Goal: Manage account settings

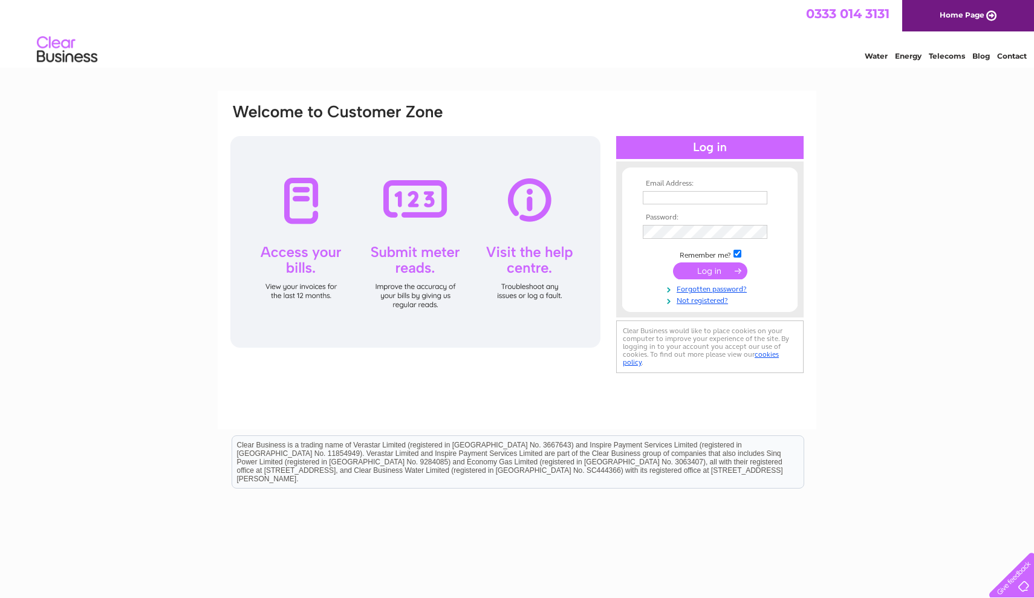
click at [671, 218] on th "Password:" at bounding box center [710, 217] width 140 height 8
type input "pippawillcox16@googlemail.com"
click at [710, 271] on input "submit" at bounding box center [710, 272] width 74 height 17
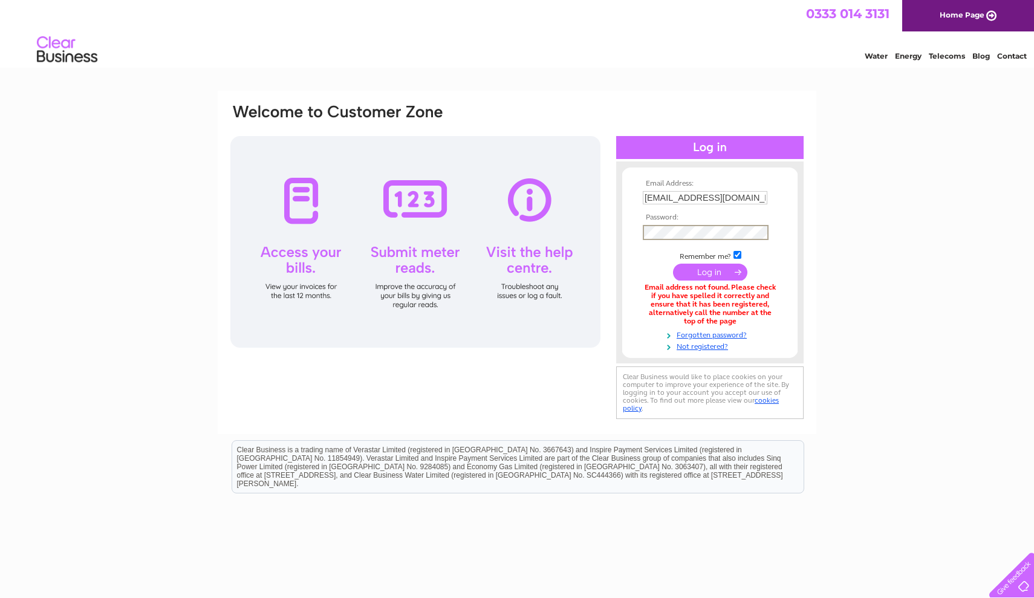
click at [547, 232] on div "Email Address: pippawillcox16@googlemail.com Password:" at bounding box center [517, 262] width 576 height 319
drag, startPoint x: 644, startPoint y: 200, endPoint x: 826, endPoint y: 202, distance: 181.4
type input "s"
type input "clarewillcox35a@googlemail.com"
click at [495, 230] on div "Email Address: clarewillcox35a@googlemail.com Password:" at bounding box center [517, 262] width 576 height 319
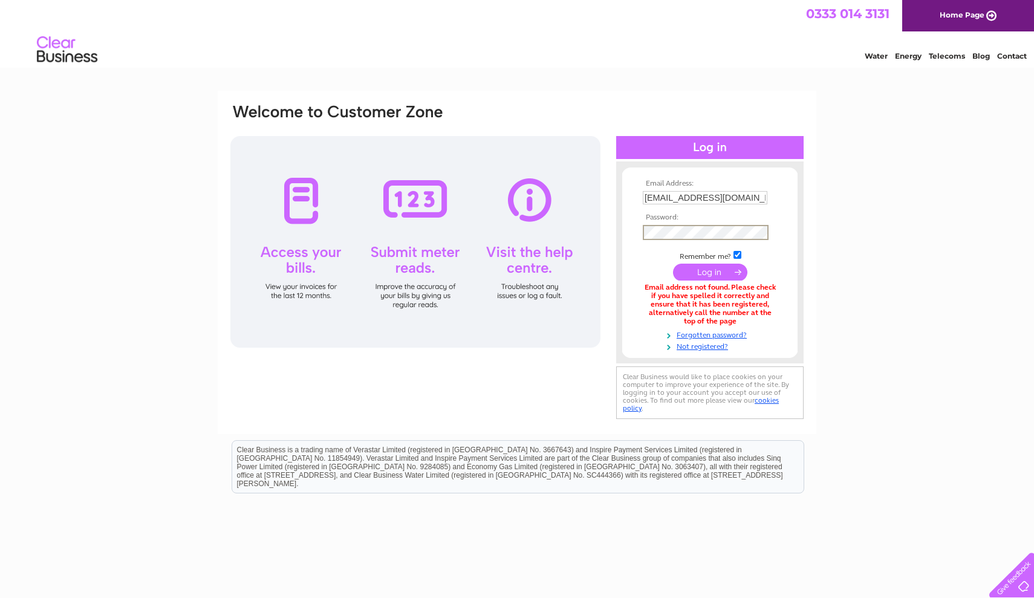
click at [734, 270] on input "submit" at bounding box center [710, 272] width 74 height 17
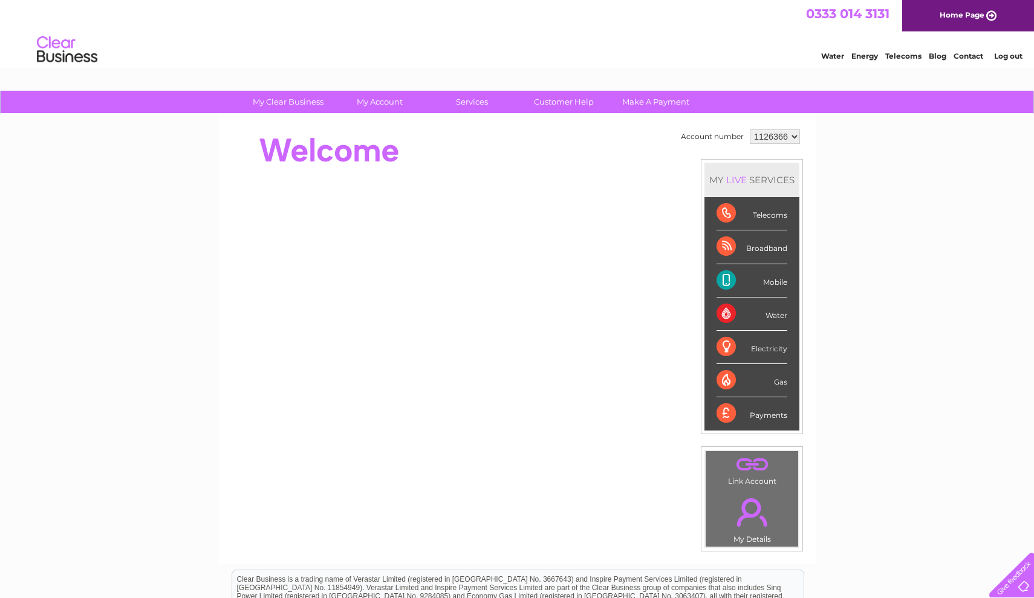
click at [727, 282] on div "Mobile" at bounding box center [752, 280] width 71 height 33
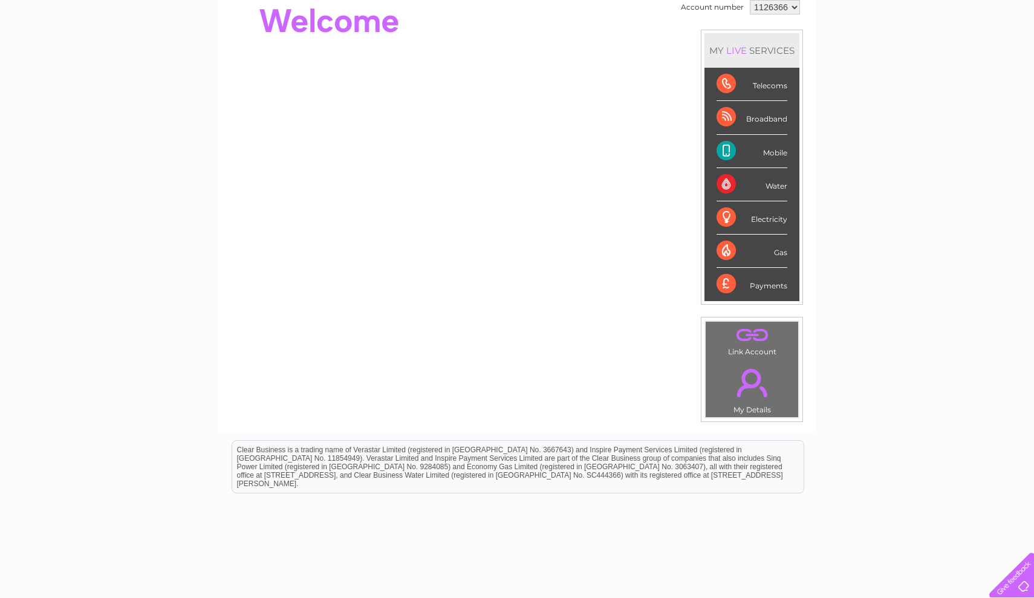
scroll to position [132, 0]
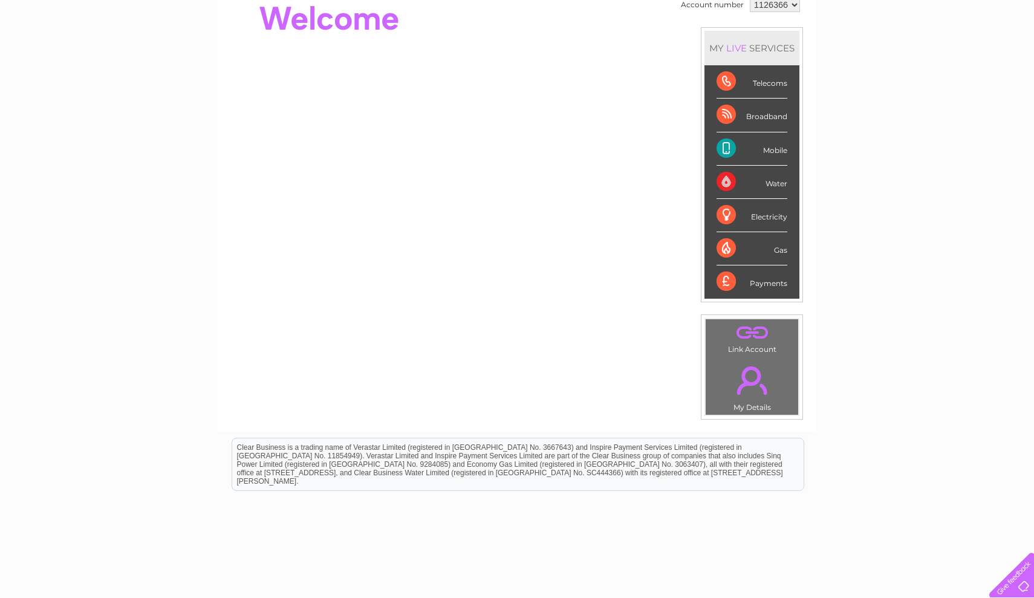
click at [747, 384] on link "." at bounding box center [752, 380] width 86 height 42
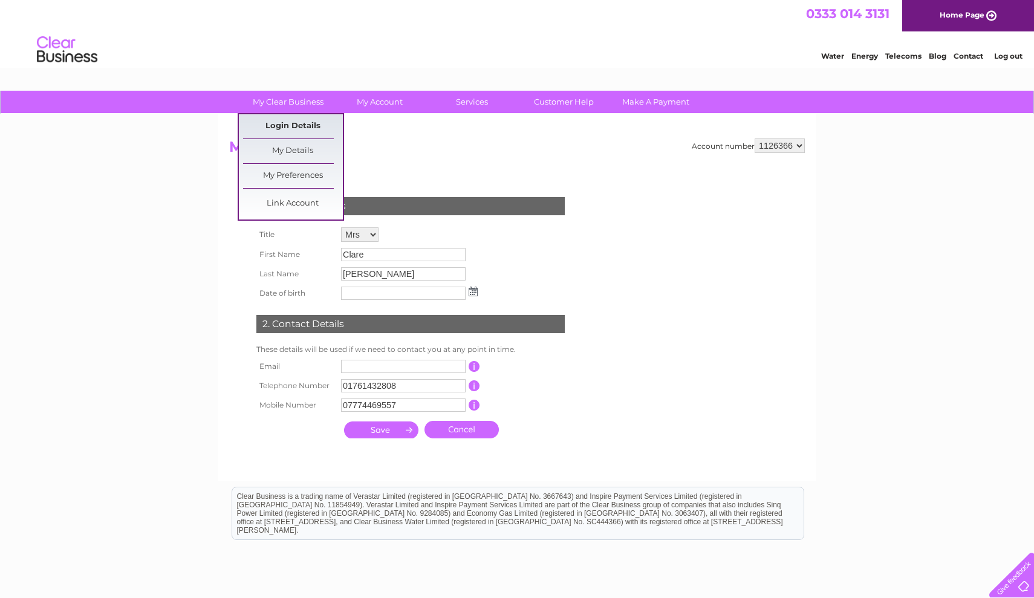
click at [295, 126] on link "Login Details" at bounding box center [293, 126] width 100 height 24
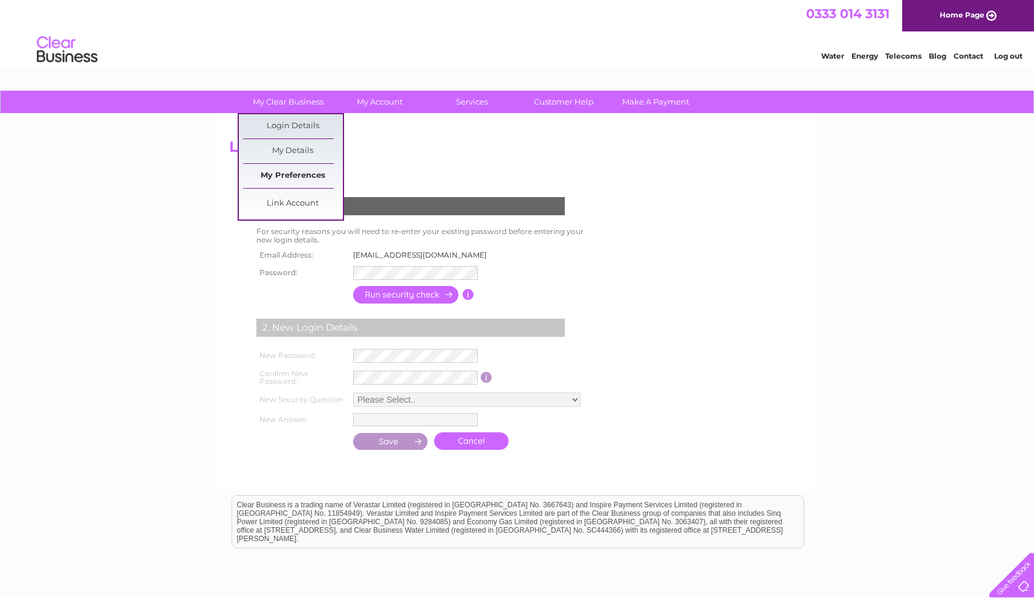
click at [300, 172] on link "My Preferences" at bounding box center [293, 176] width 100 height 24
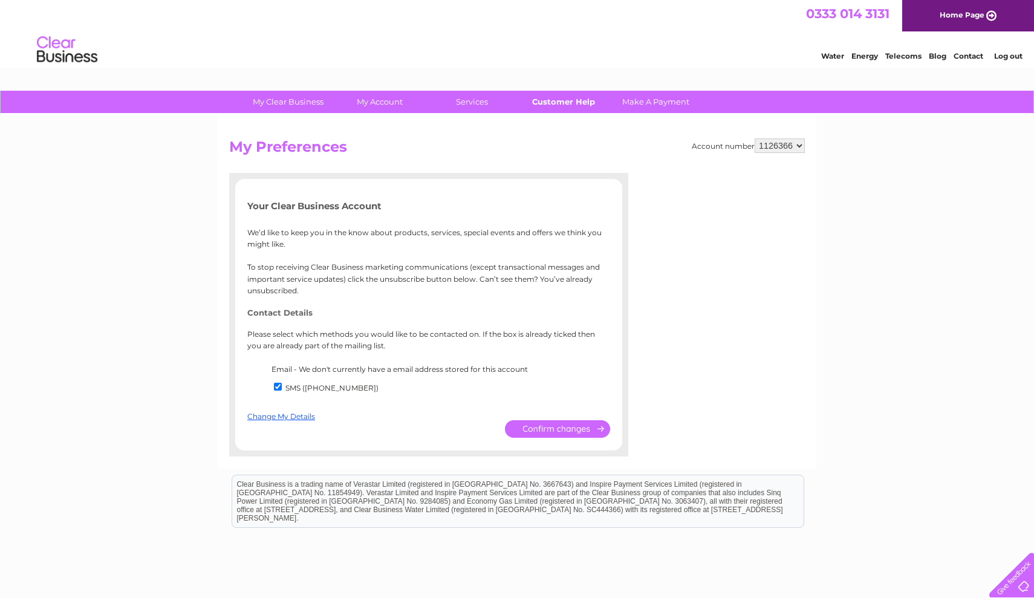
click at [564, 101] on link "Customer Help" at bounding box center [564, 102] width 100 height 22
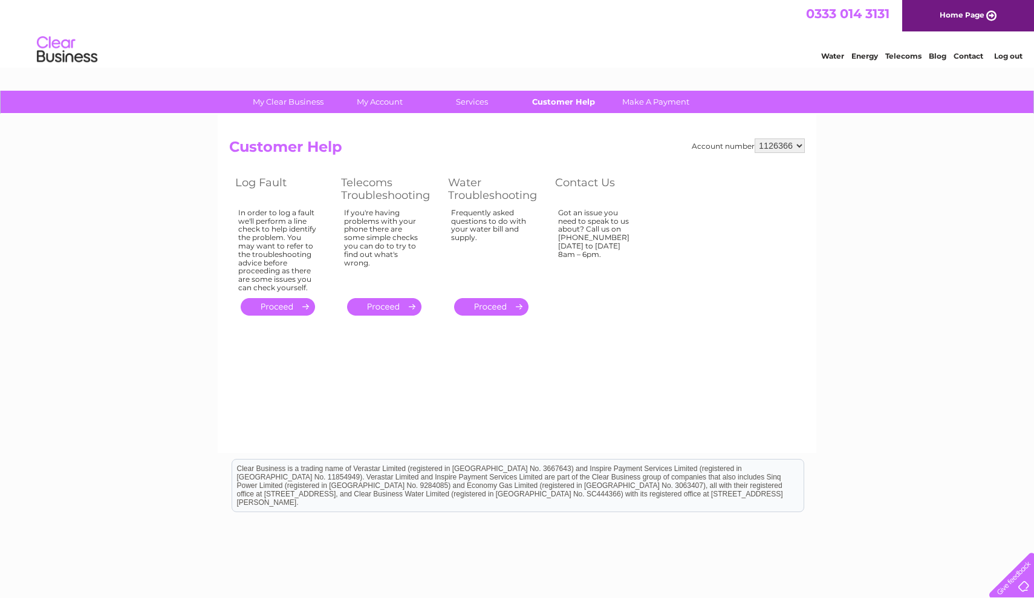
click at [570, 104] on link "Customer Help" at bounding box center [564, 102] width 100 height 22
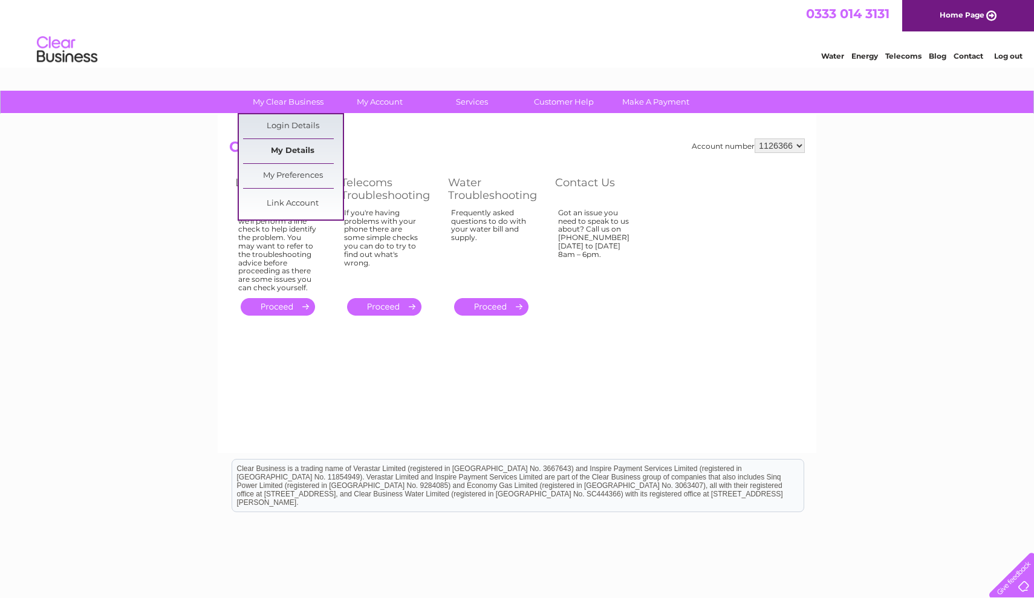
click at [295, 152] on link "My Details" at bounding box center [293, 151] width 100 height 24
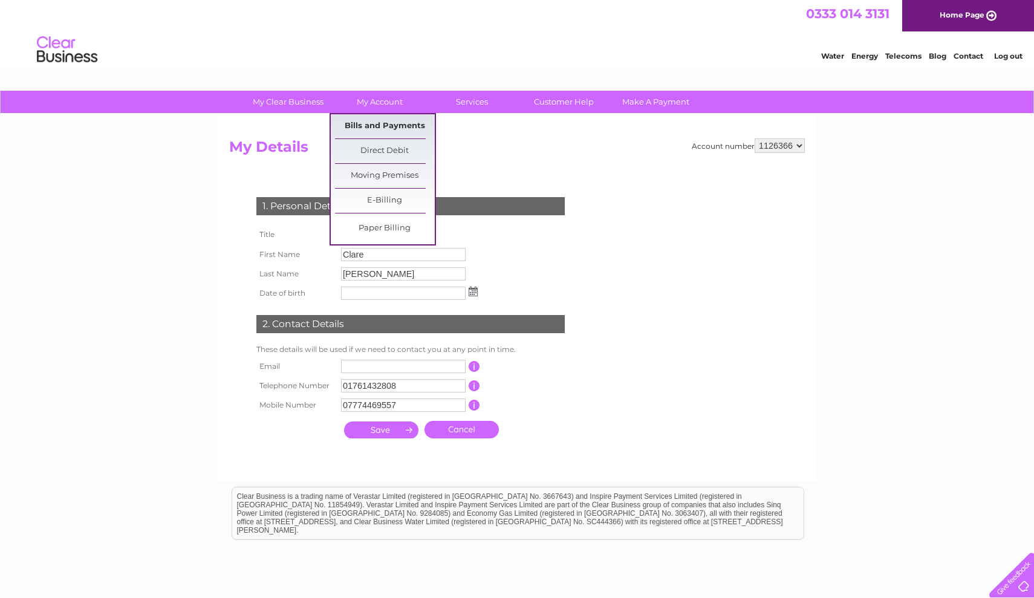
click at [360, 116] on link "Bills and Payments" at bounding box center [385, 126] width 100 height 24
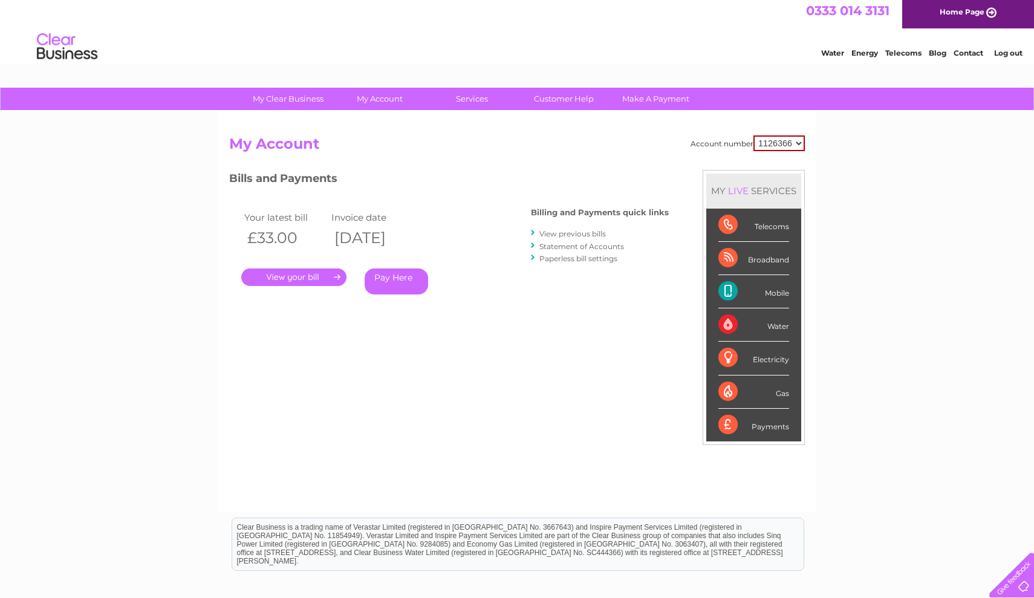
scroll to position [3, 0]
